Goal: Task Accomplishment & Management: Manage account settings

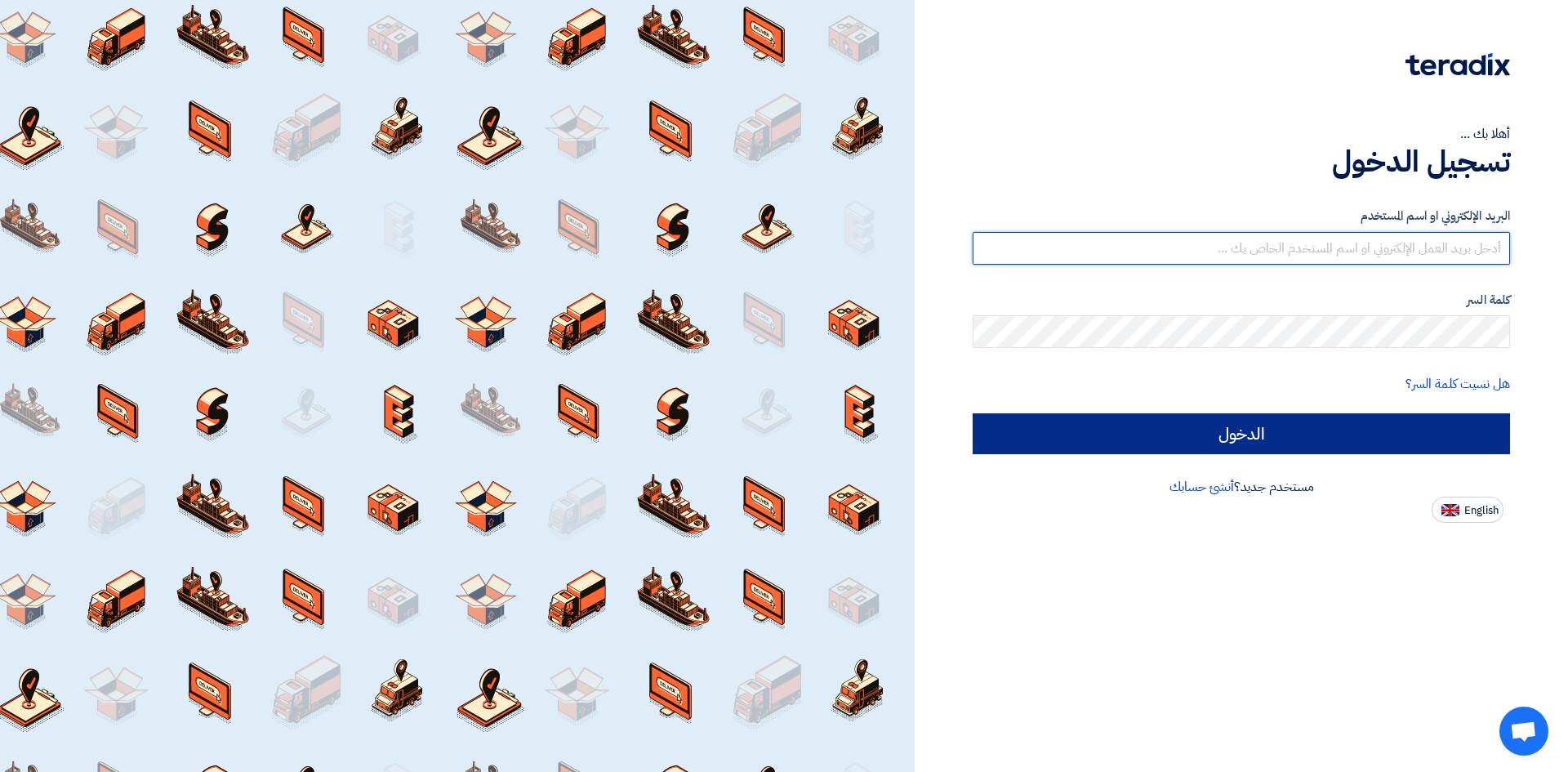
type input "[EMAIL_ADDRESS][DOMAIN_NAME]"
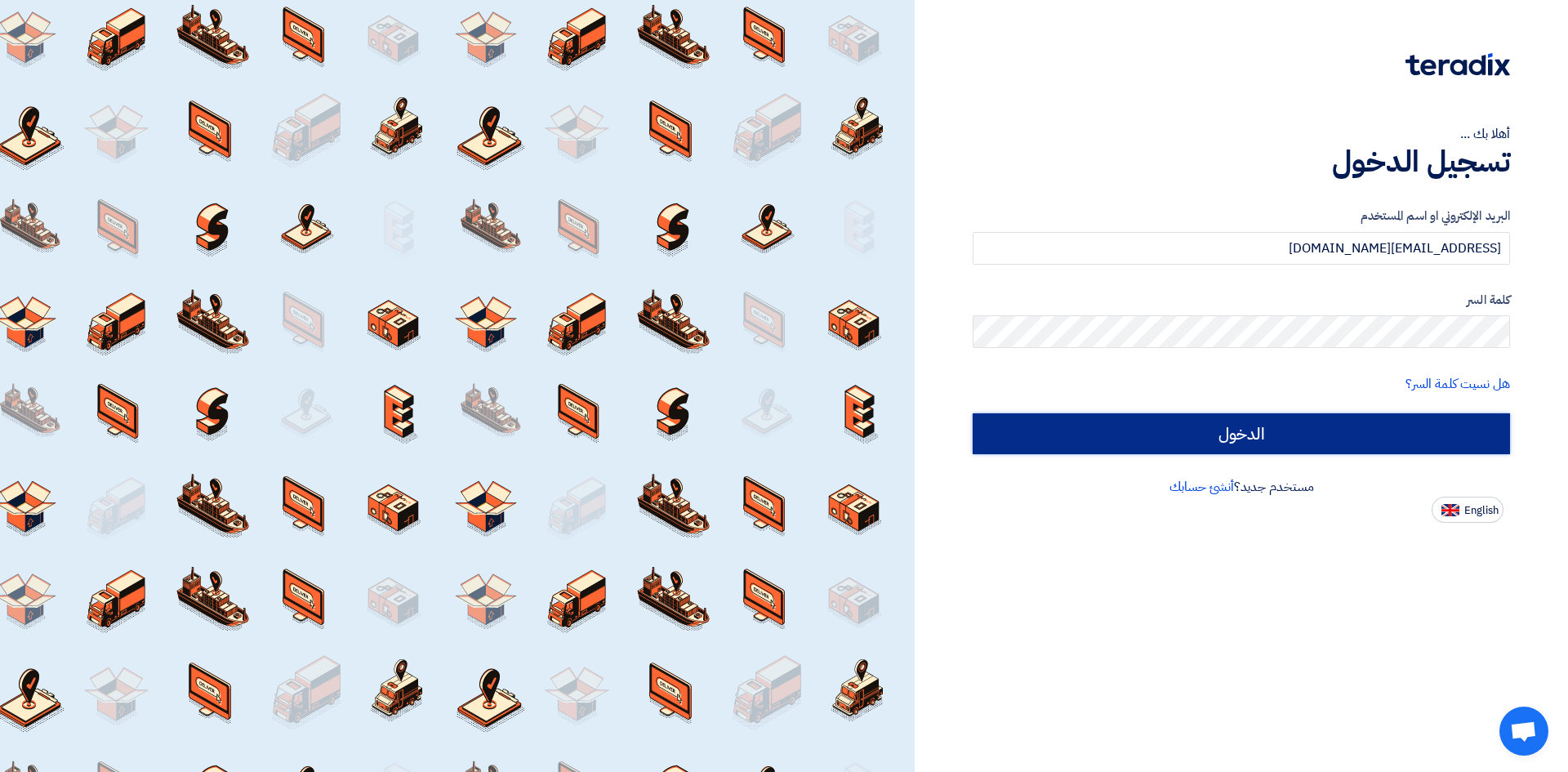
click at [1286, 431] on input "الدخول" at bounding box center [1241, 432] width 537 height 40
